Goal: Information Seeking & Learning: Learn about a topic

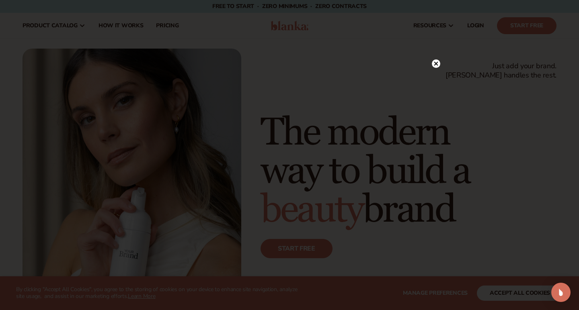
click at [440, 57] on div at bounding box center [289, 155] width 579 height 310
click at [438, 64] on circle at bounding box center [436, 63] width 8 height 8
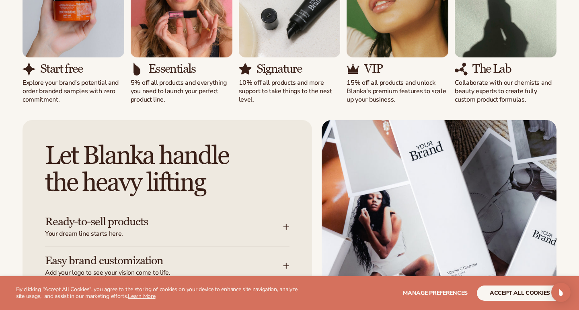
scroll to position [975, 0]
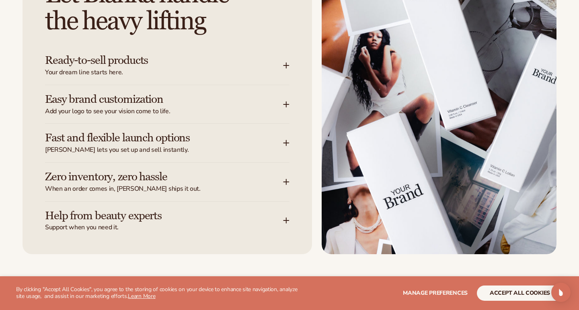
click at [279, 68] on span "Your dream line starts here." at bounding box center [164, 72] width 238 height 8
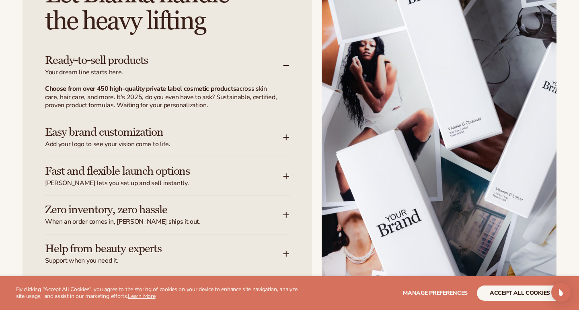
click at [248, 128] on h3 "Easy brand customization" at bounding box center [152, 132] width 214 height 12
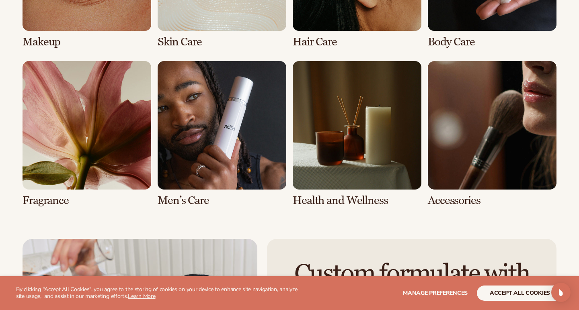
scroll to position [1668, 0]
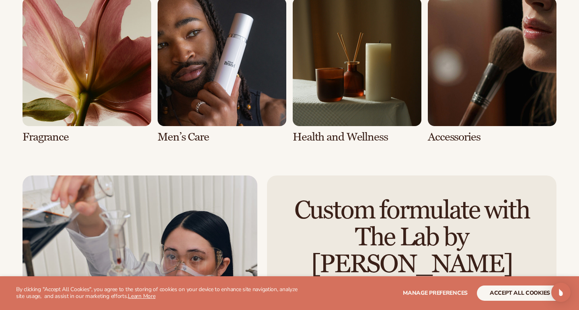
click at [240, 60] on link "6 / 8" at bounding box center [222, 71] width 129 height 146
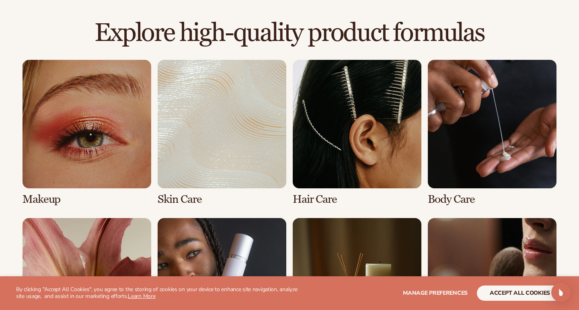
scroll to position [840, 0]
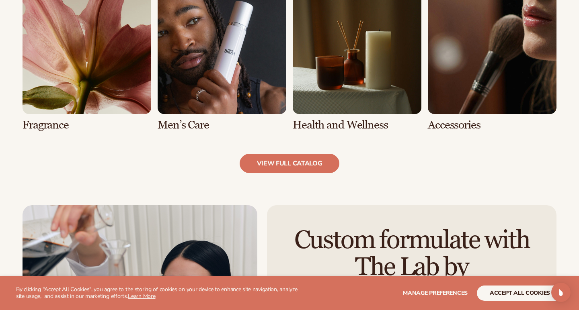
scroll to position [854, 0]
